Goal: Obtain resource: Download file/media

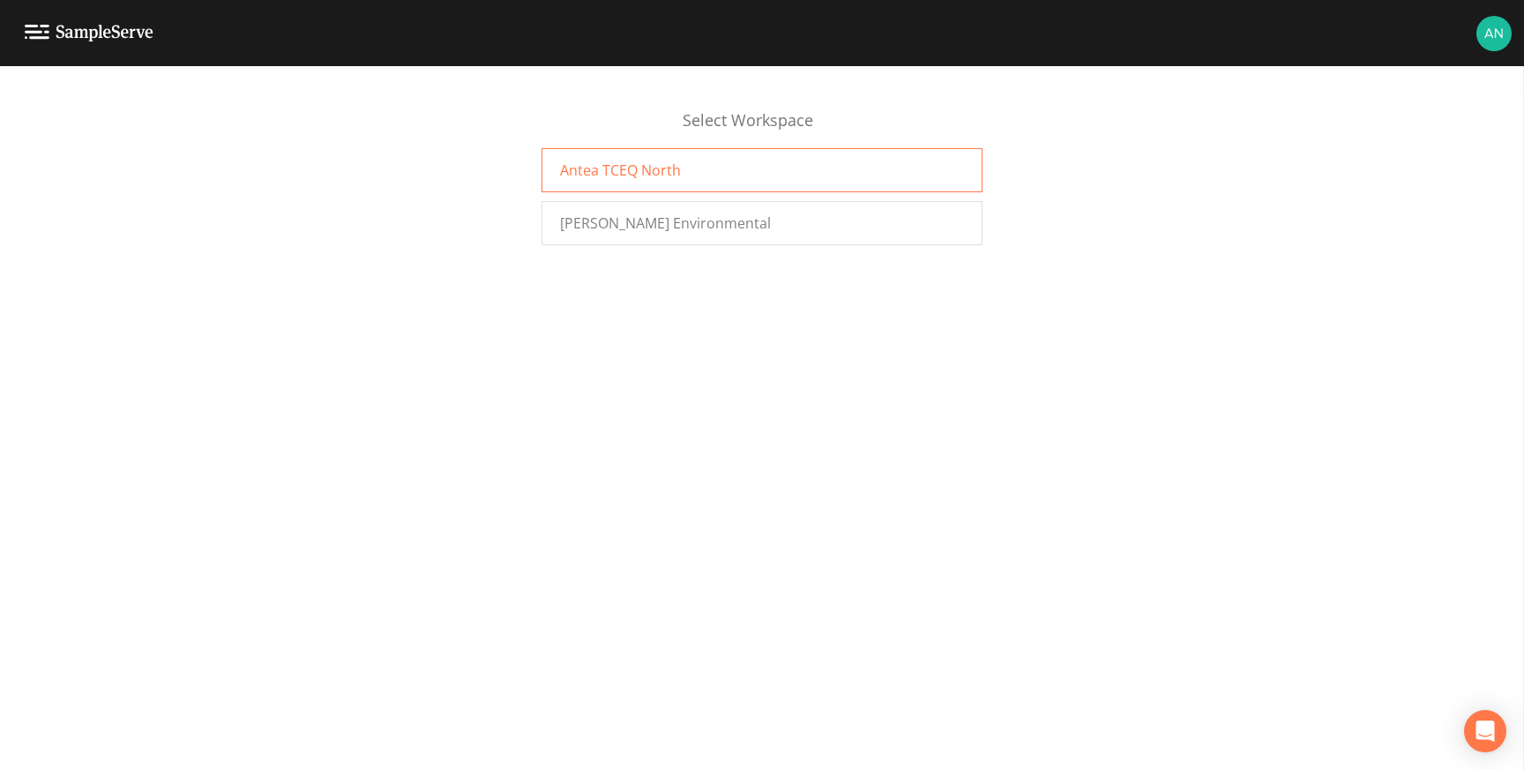
click at [780, 168] on div "Antea TCEQ North" at bounding box center [761, 170] width 441 height 44
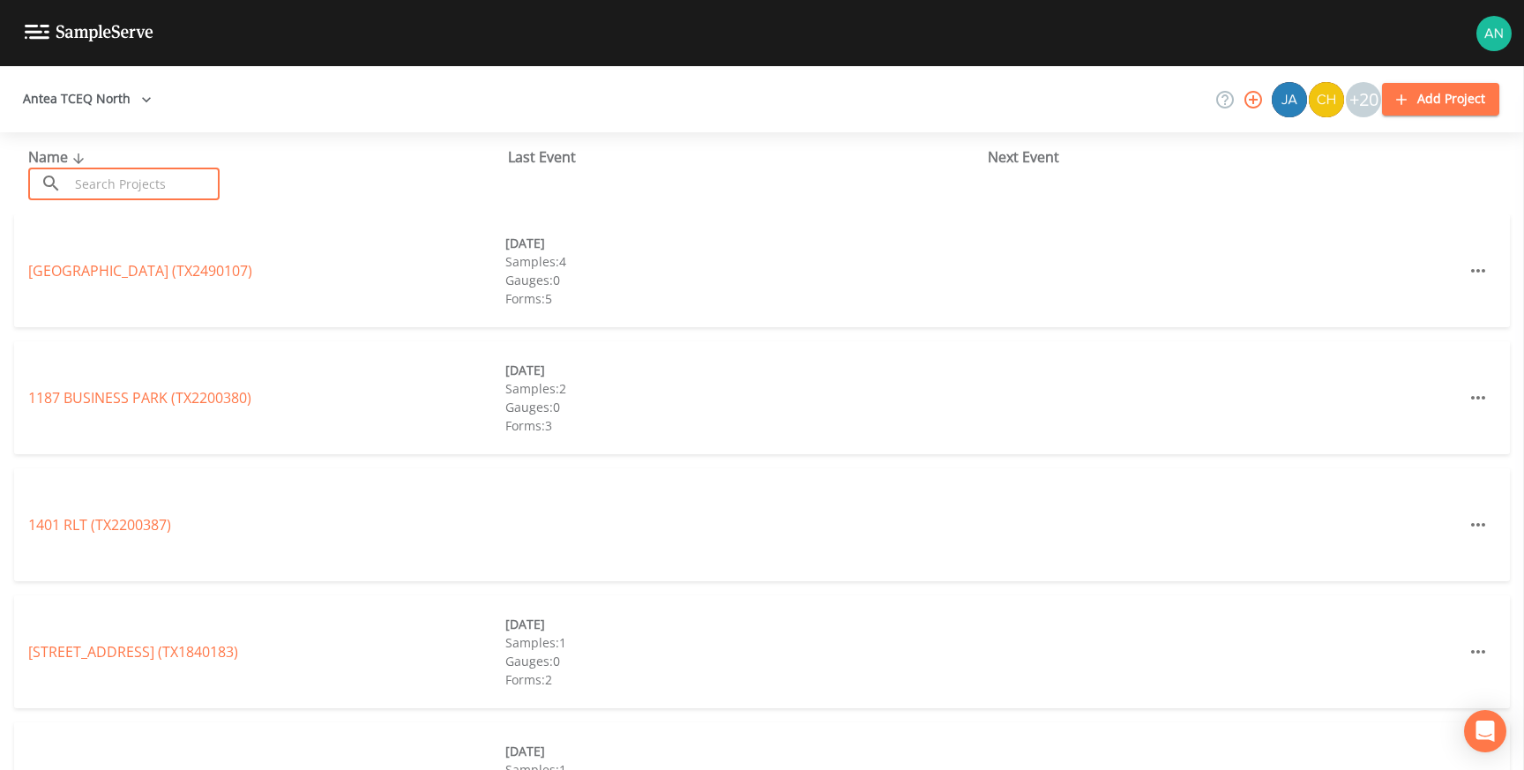
click at [174, 190] on input "text" at bounding box center [144, 184] width 151 height 33
paste input "TX0670019"
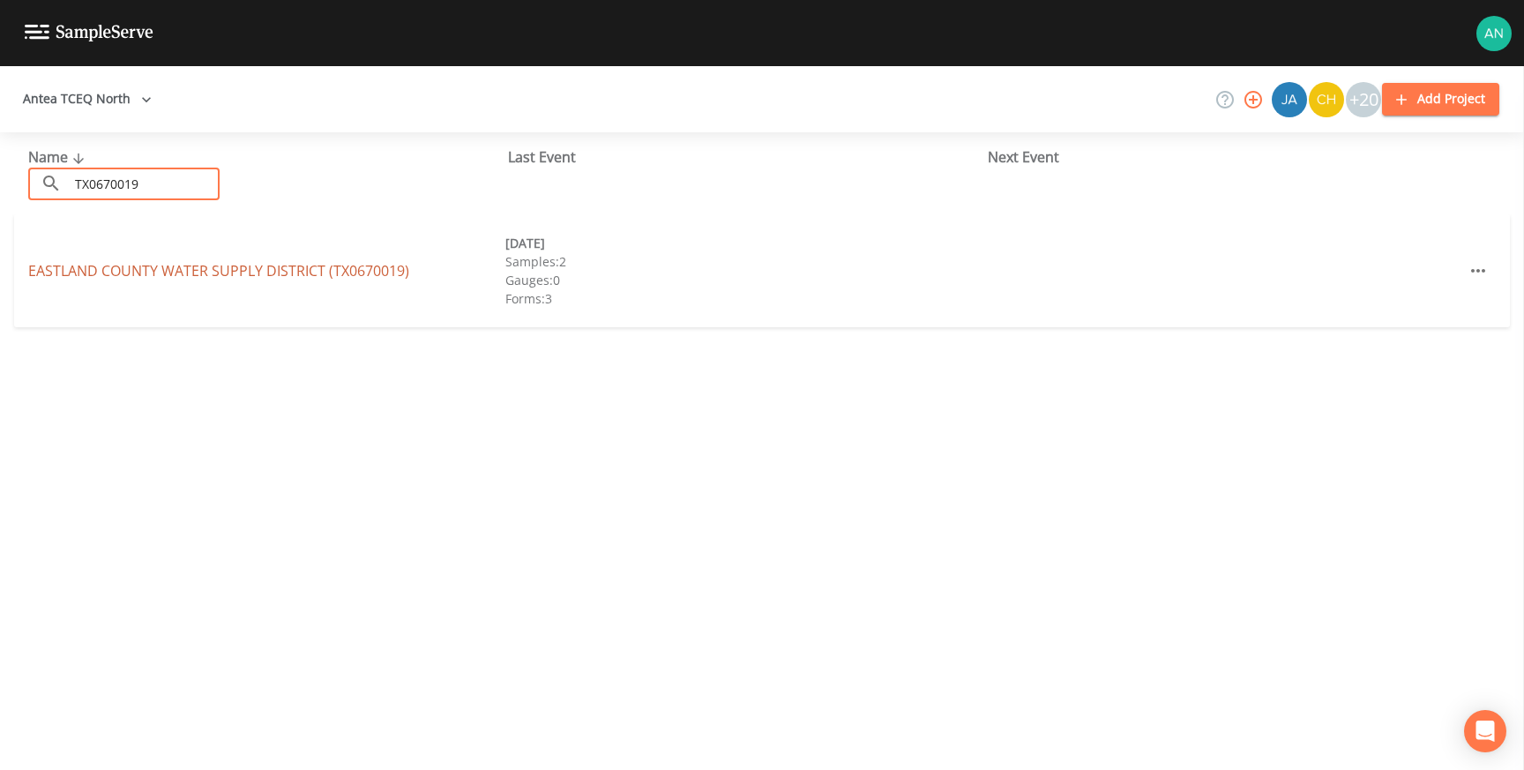
type input "TX0670019"
click at [162, 267] on link "[GEOGRAPHIC_DATA] SUPPLY DISTRICT (TX0670019)" at bounding box center [218, 270] width 381 height 19
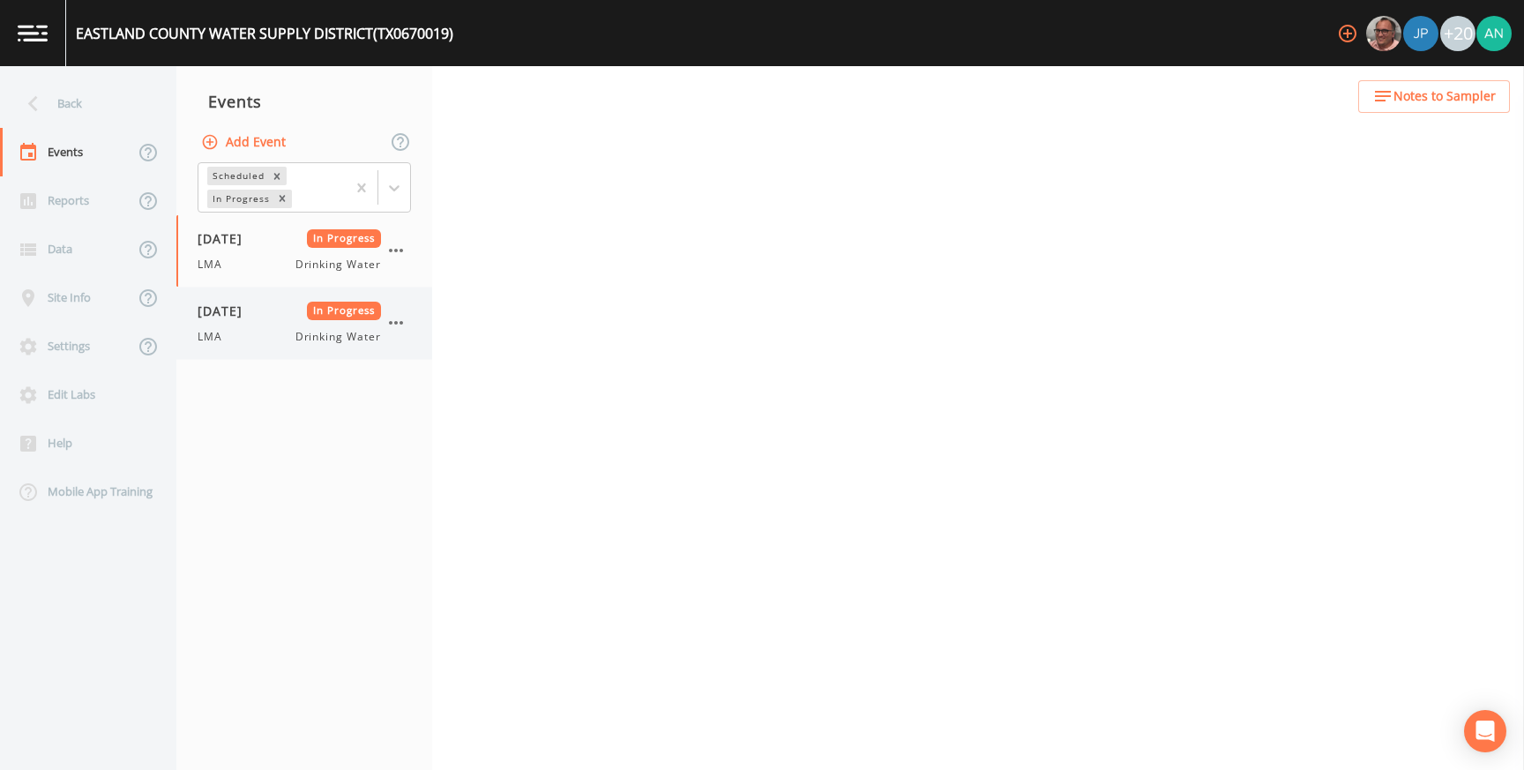
click at [249, 295] on div "[DATE] In Progress LMA Drinking Water" at bounding box center [304, 323] width 256 height 71
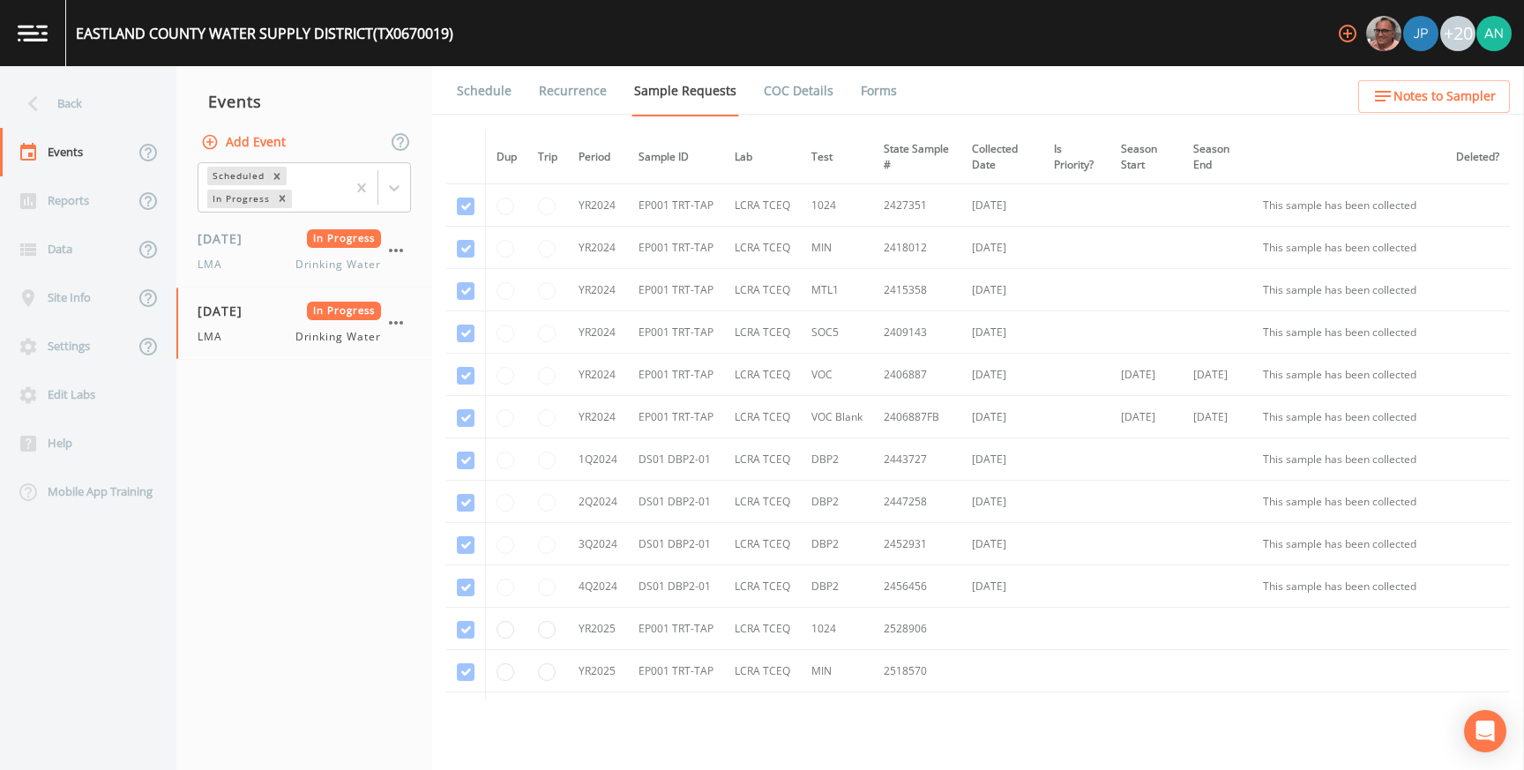
click at [869, 93] on link "Forms" at bounding box center [878, 90] width 41 height 49
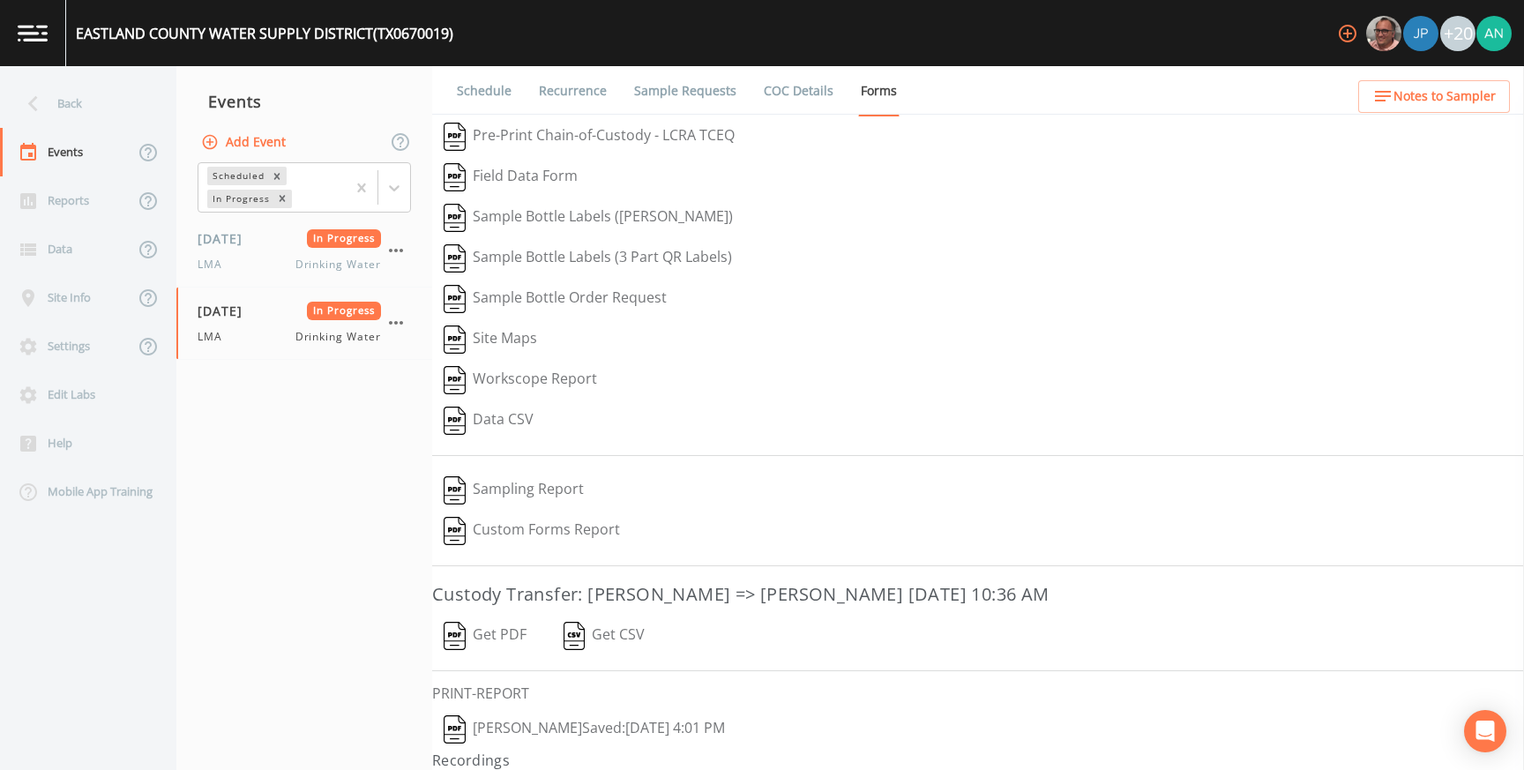
scroll to position [40, 0]
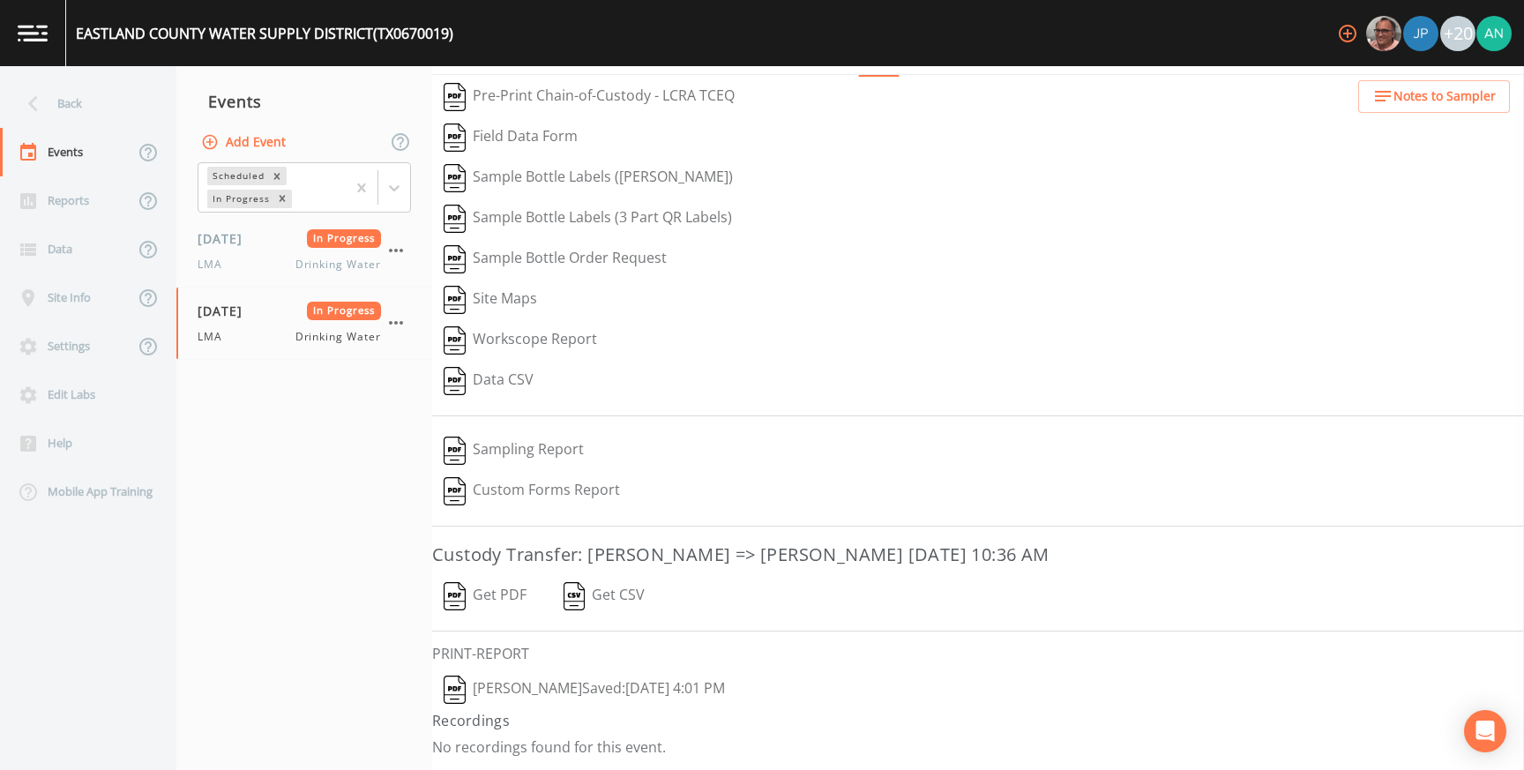
click at [508, 597] on button "Get PDF" at bounding box center [485, 596] width 106 height 41
